Goal: Task Accomplishment & Management: Manage account settings

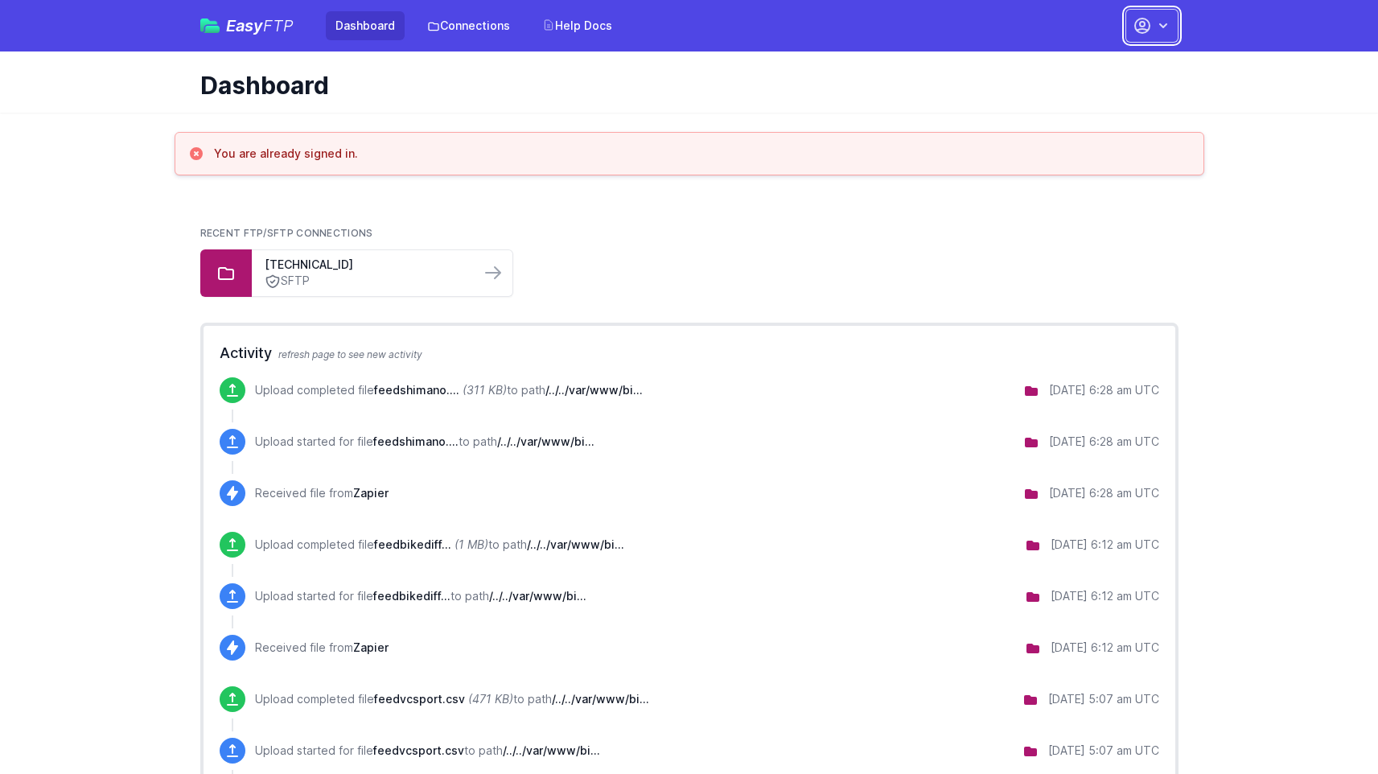
click at [1155, 27] on icon "button" at bounding box center [1163, 26] width 16 height 16
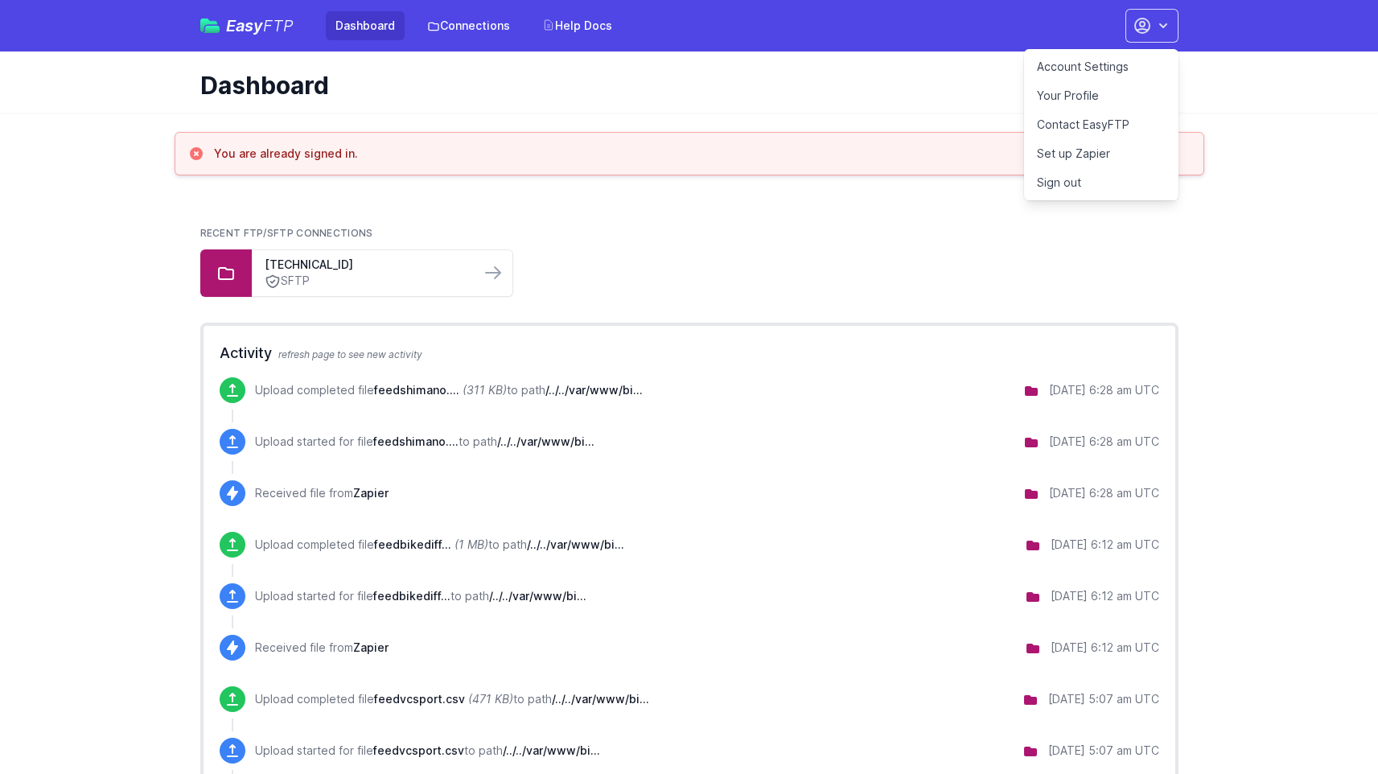
click at [1072, 97] on link "Your Profile" at bounding box center [1101, 95] width 154 height 29
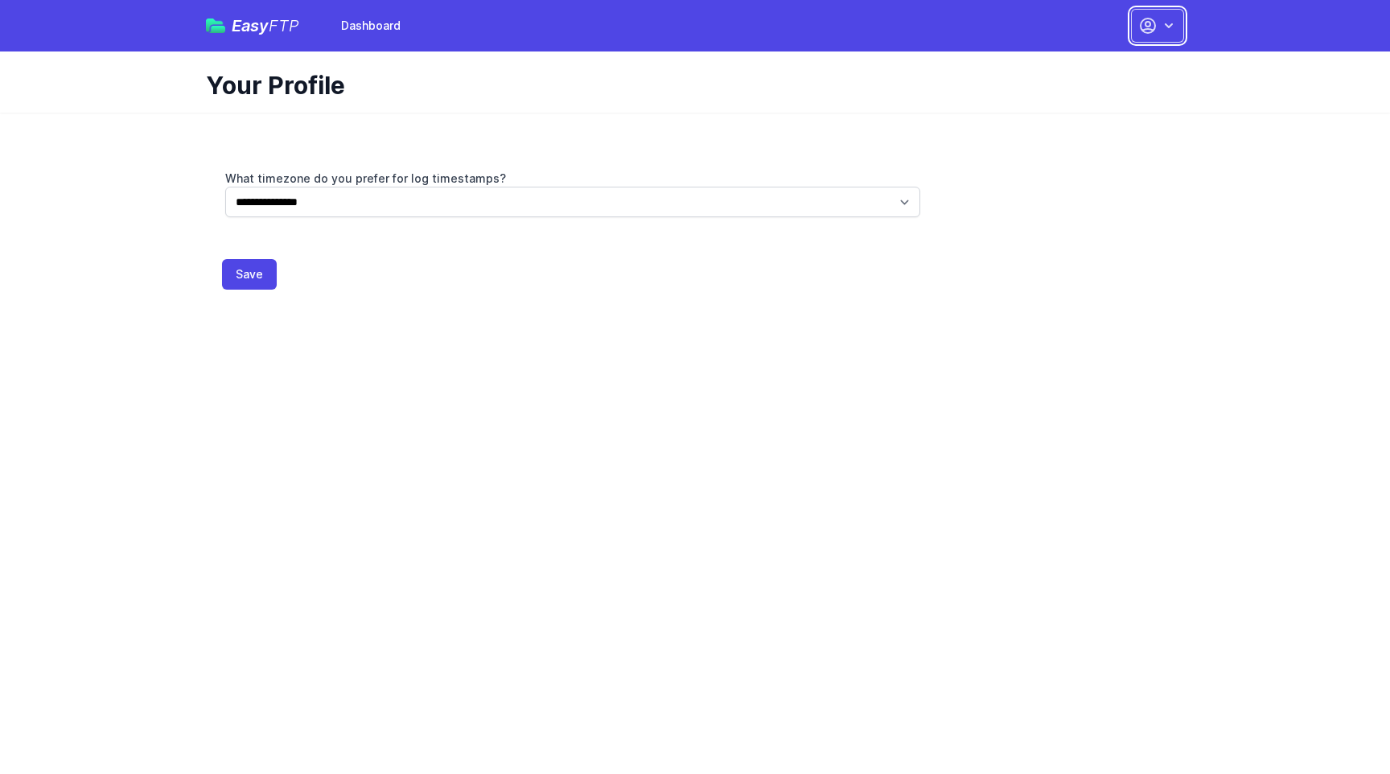
click at [1162, 21] on icon "button" at bounding box center [1169, 26] width 16 height 16
click at [366, 28] on link "Dashboard" at bounding box center [370, 25] width 79 height 29
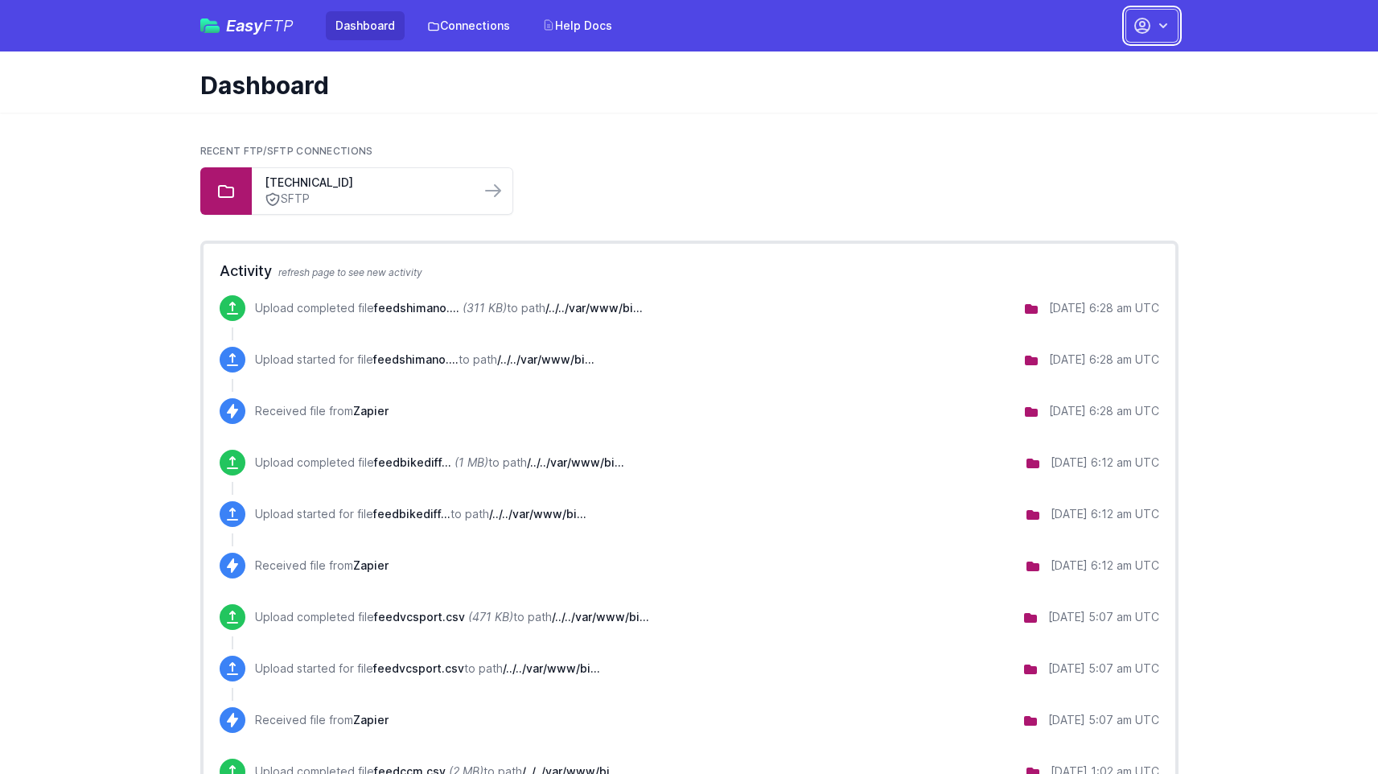
click at [1148, 19] on icon "button" at bounding box center [1142, 25] width 19 height 19
click at [1084, 93] on link "Your Profile" at bounding box center [1101, 95] width 154 height 29
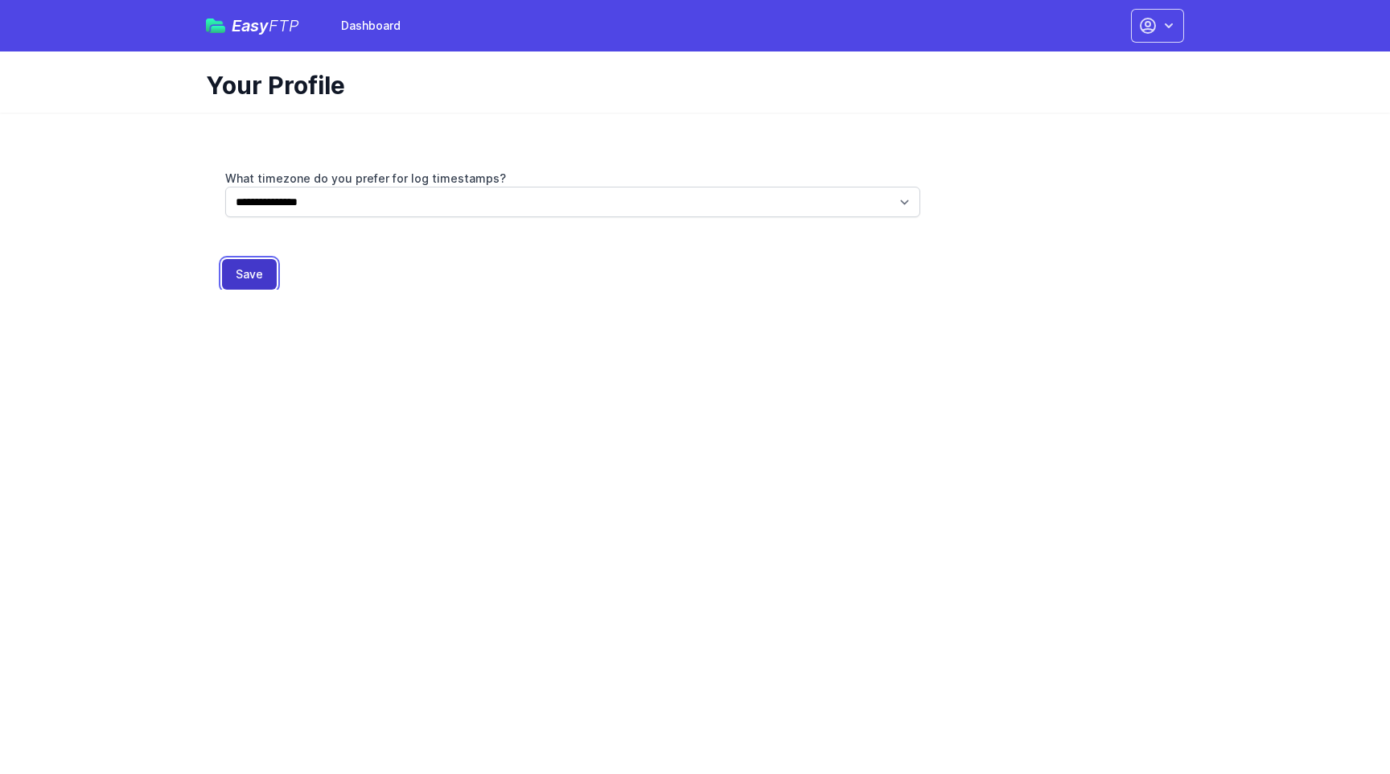
click at [253, 271] on button "Save" at bounding box center [249, 274] width 55 height 31
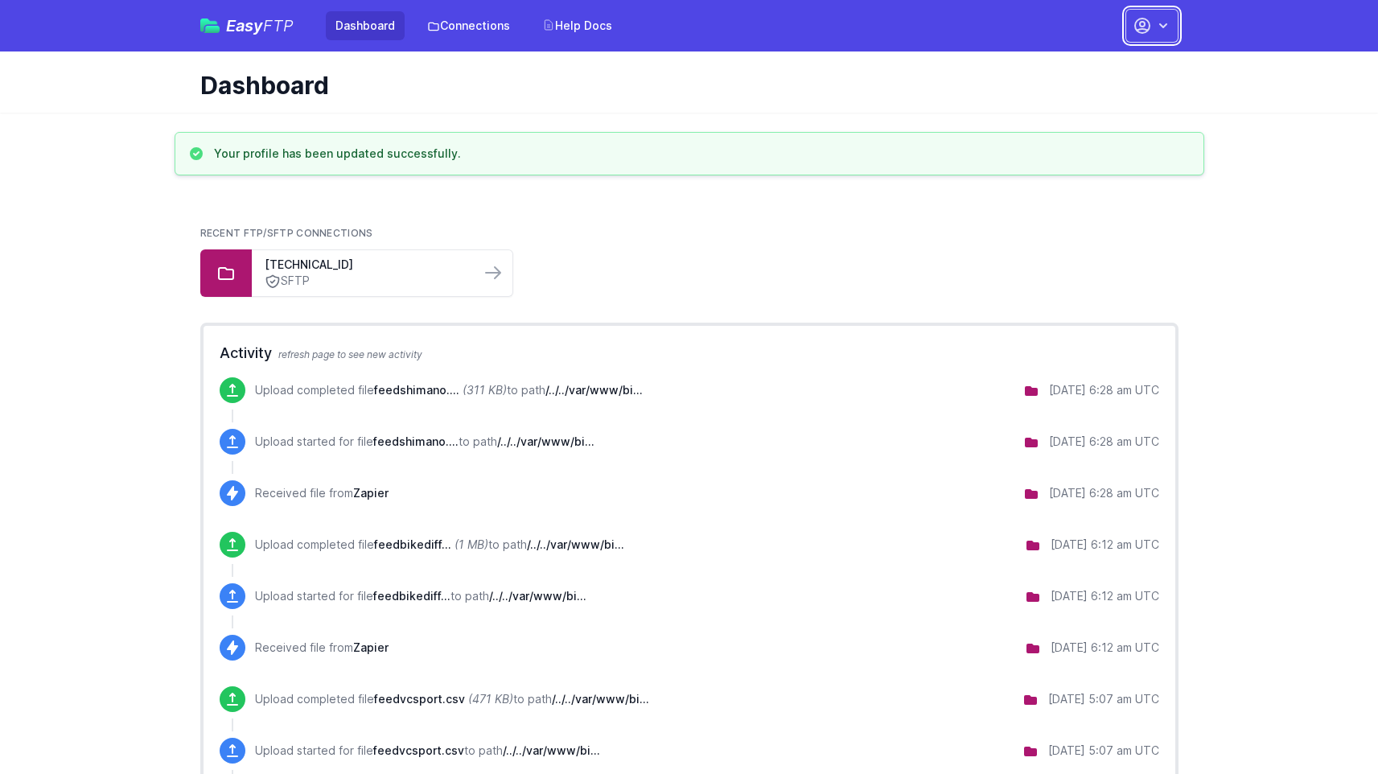
click at [1150, 26] on icon "button" at bounding box center [1142, 26] width 14 height 14
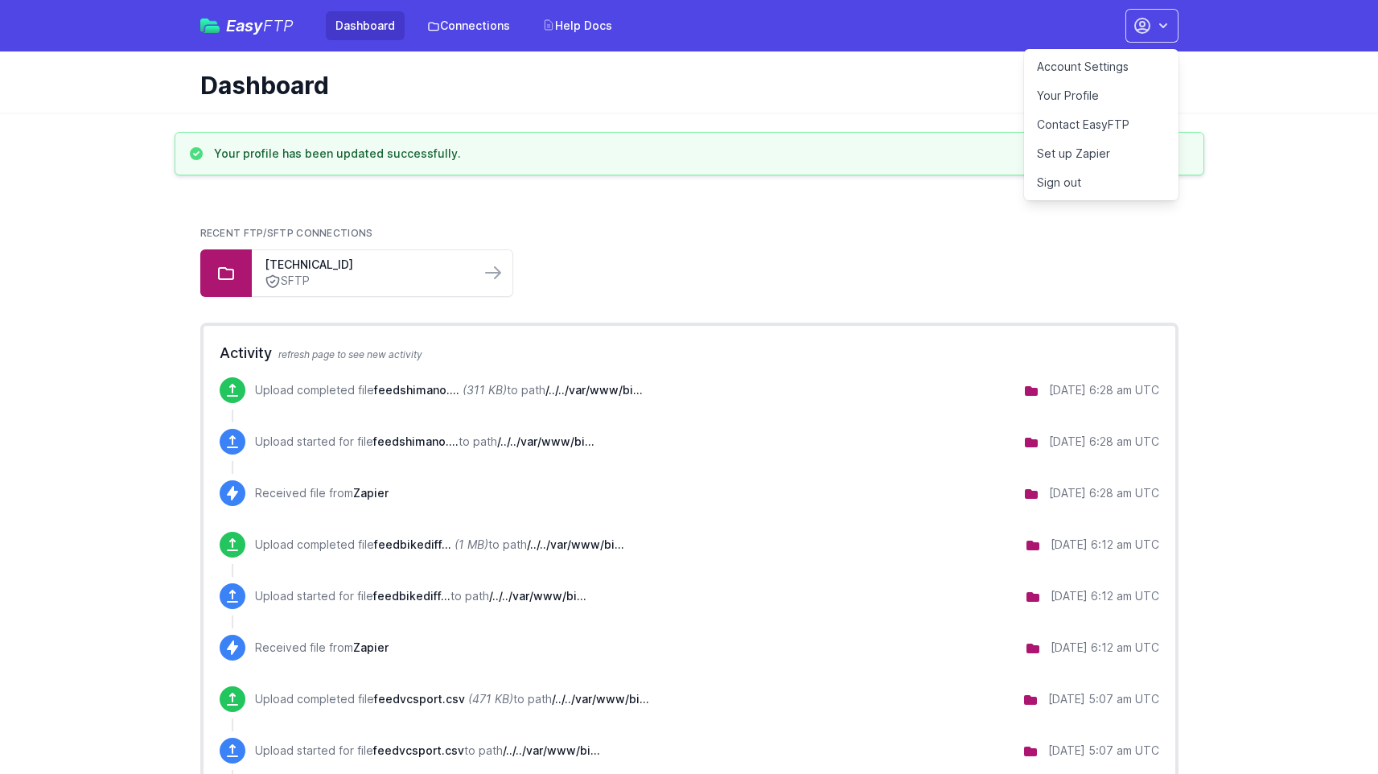
click at [1102, 67] on link "Account Settings" at bounding box center [1101, 66] width 154 height 29
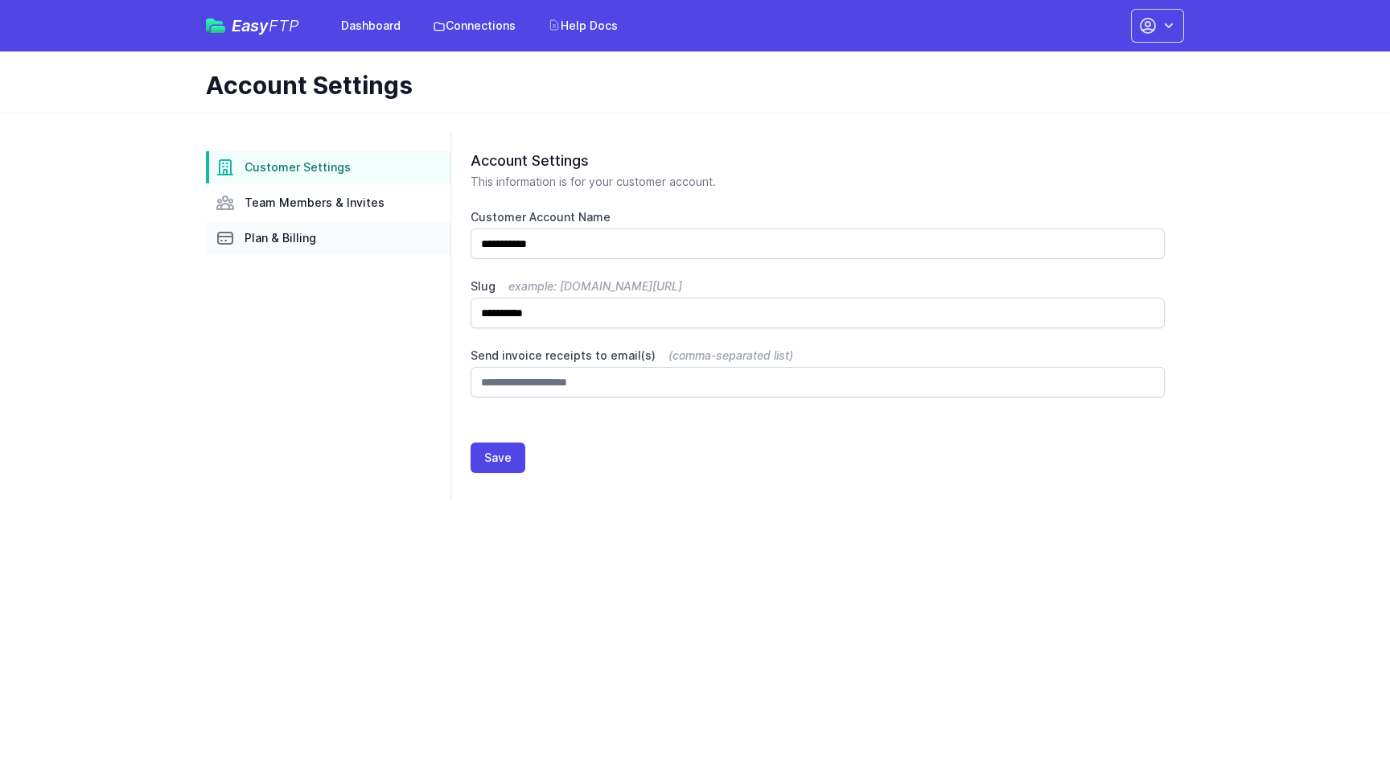
click at [318, 233] on link "Plan & Billing" at bounding box center [328, 238] width 245 height 32
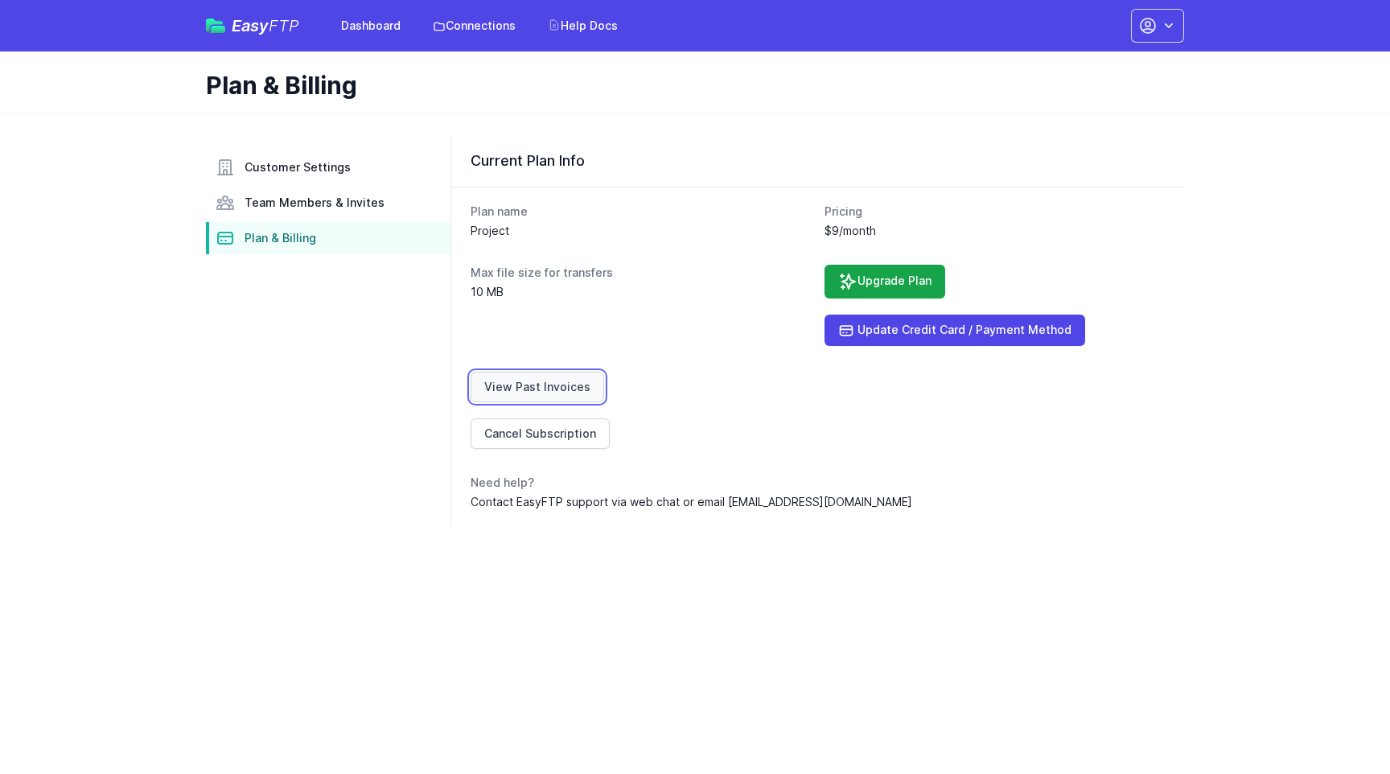
click at [534, 387] on link "View Past Invoices" at bounding box center [538, 387] width 134 height 31
